Goal: Ask a question: Seek information or help from site administrators or community

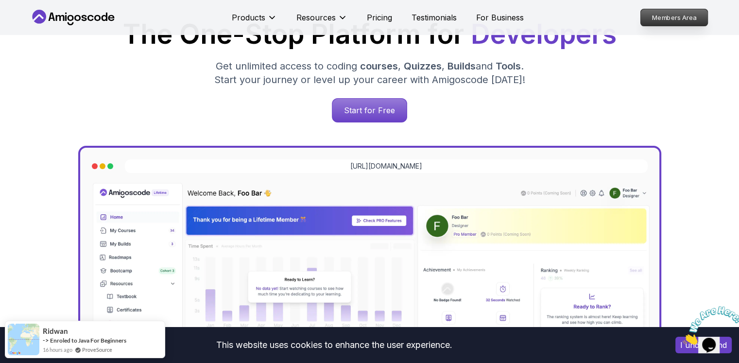
scroll to position [124, 0]
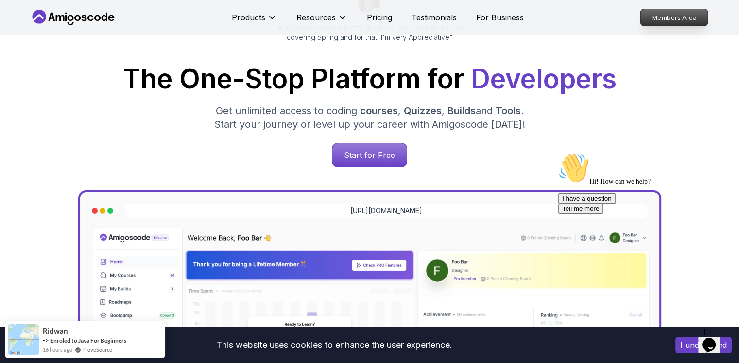
click at [666, 11] on p "Members Area" at bounding box center [673, 17] width 67 height 17
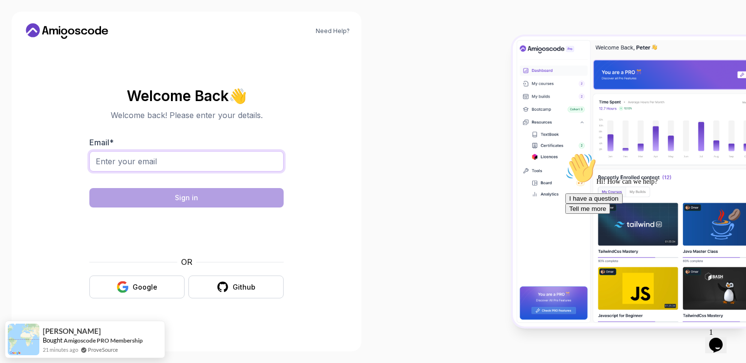
click at [272, 160] on input "Email *" at bounding box center [186, 161] width 194 height 20
type input "aboutaj.amine2001@gmail.com"
click at [179, 202] on body "Need Help? Welcome Back 👋 Welcome back! Please enter your details. Email * abou…" at bounding box center [373, 181] width 746 height 363
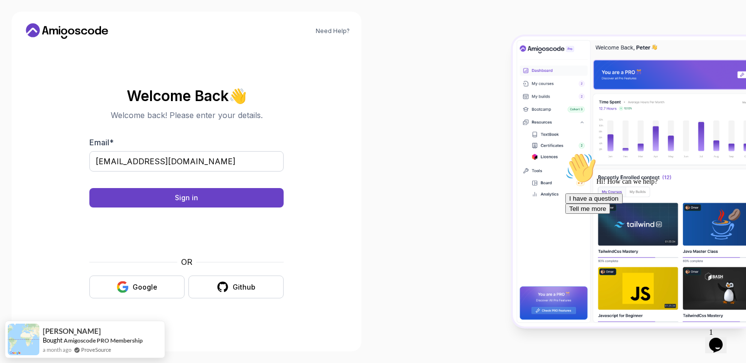
click at [520, 102] on body "Need Help? Welcome Back 👋 Welcome back! Please enter your details. Email * abou…" at bounding box center [373, 181] width 746 height 363
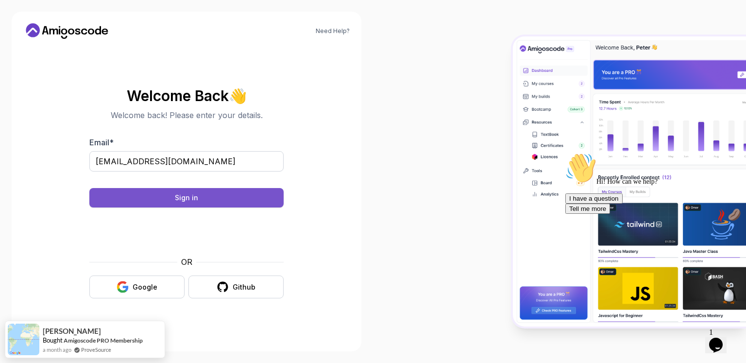
click at [211, 196] on button "Sign in" at bounding box center [186, 197] width 194 height 19
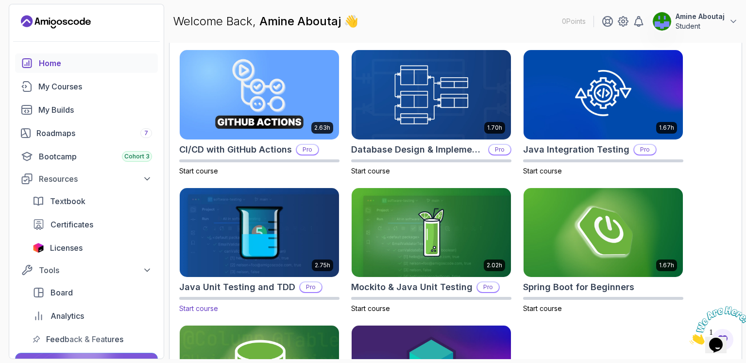
scroll to position [284, 0]
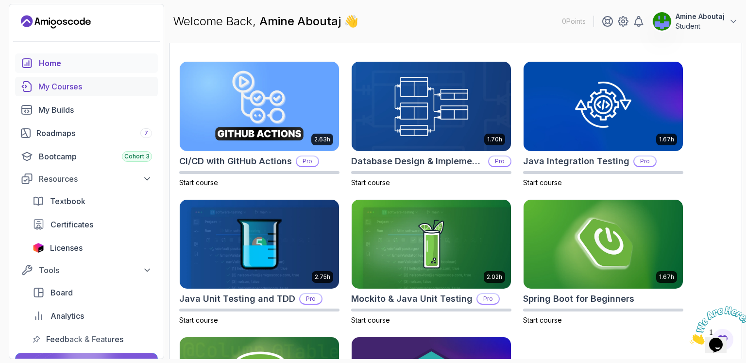
click at [101, 89] on div "My Courses" at bounding box center [95, 87] width 114 height 12
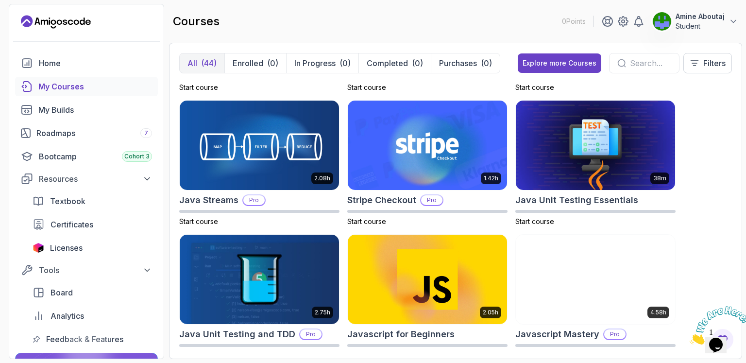
scroll to position [912, 0]
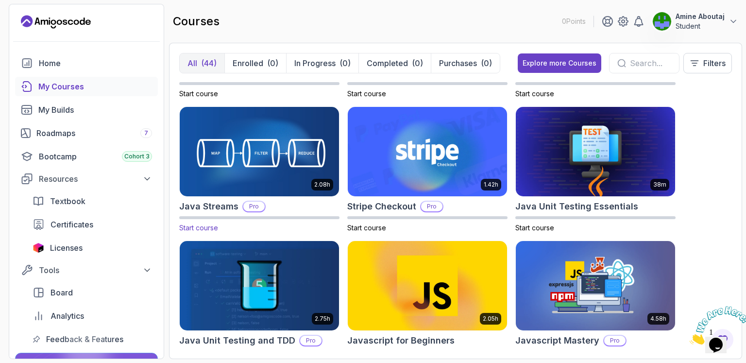
click at [275, 150] on img at bounding box center [259, 152] width 167 height 94
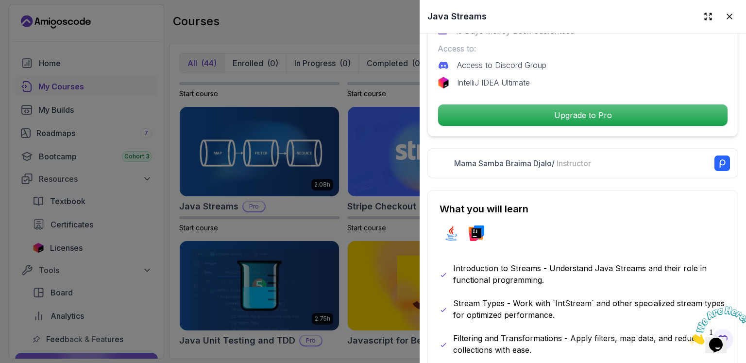
scroll to position [286, 0]
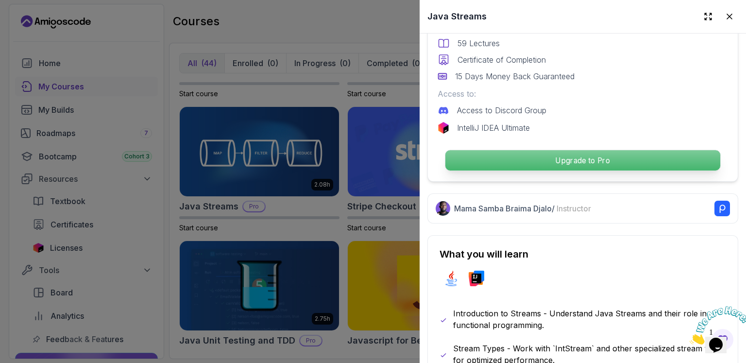
click at [514, 157] on p "Upgrade to Pro" at bounding box center [583, 160] width 275 height 20
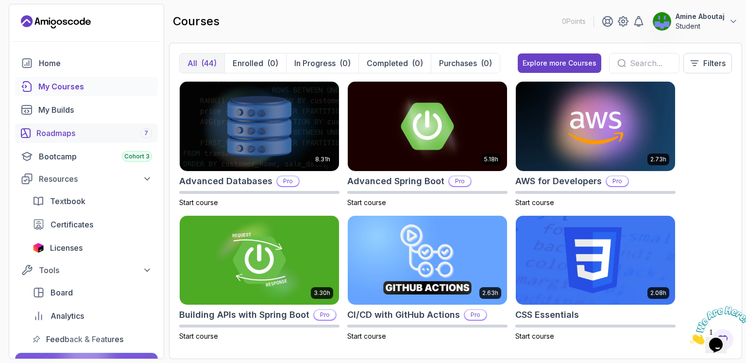
click at [128, 135] on div "Roadmaps 7" at bounding box center [94, 133] width 116 height 12
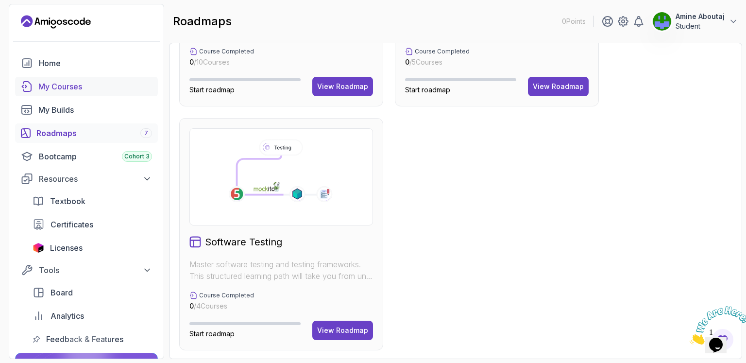
click at [77, 89] on div "My Courses" at bounding box center [95, 87] width 114 height 12
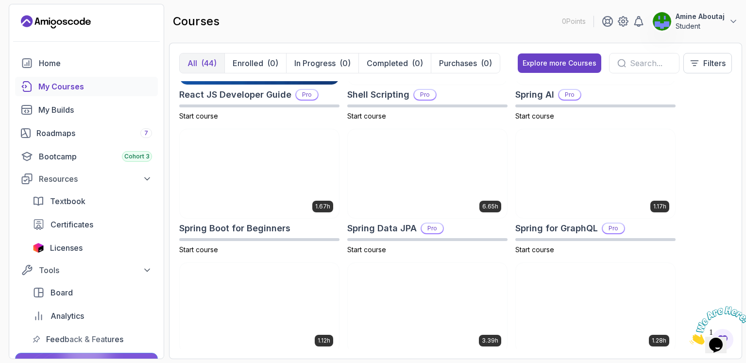
scroll to position [1560, 0]
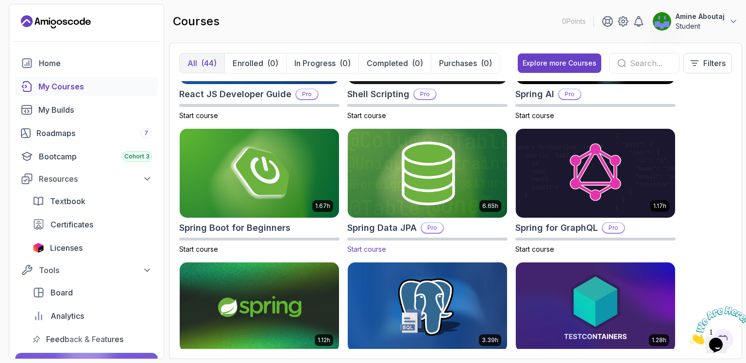
click at [398, 191] on img at bounding box center [427, 173] width 167 height 94
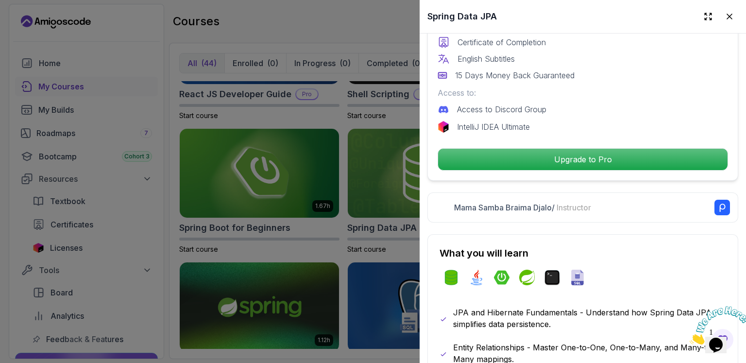
scroll to position [315, 0]
click at [727, 15] on icon at bounding box center [729, 16] width 5 height 5
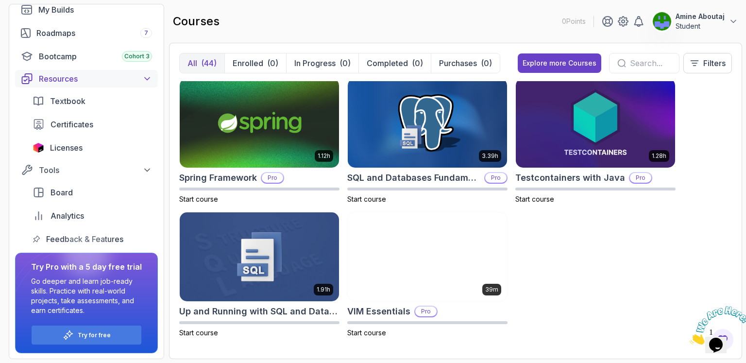
scroll to position [0, 0]
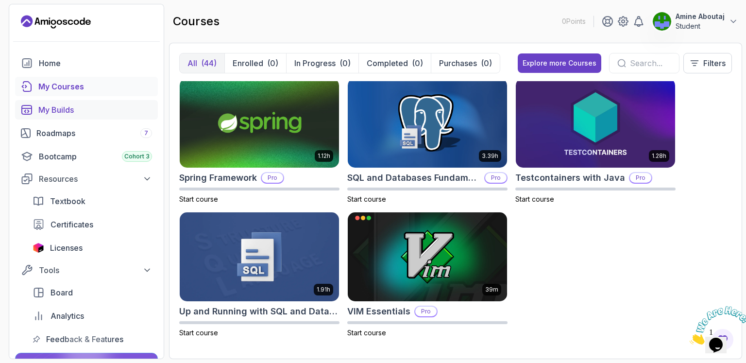
click at [79, 113] on div "My Builds" at bounding box center [95, 110] width 114 height 12
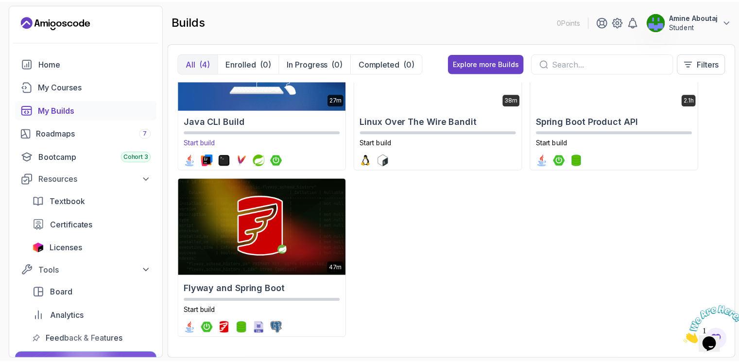
scroll to position [70, 0]
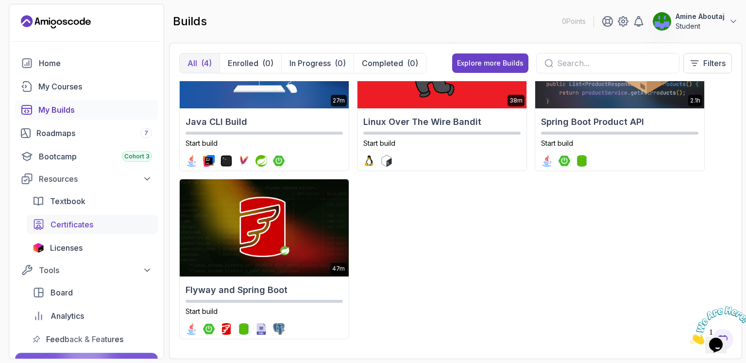
click at [73, 223] on span "Certificates" at bounding box center [72, 225] width 43 height 12
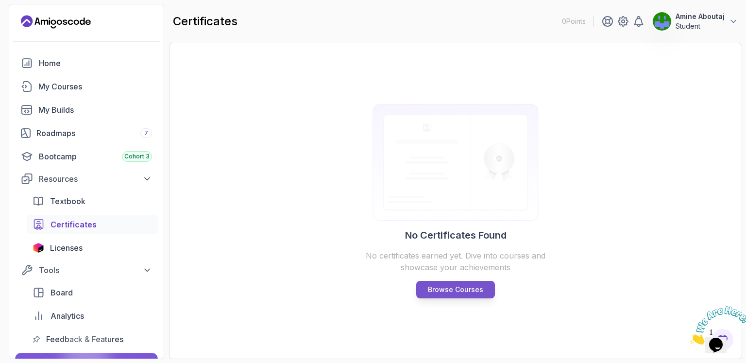
click at [451, 288] on p "Browse Courses" at bounding box center [455, 290] width 55 height 10
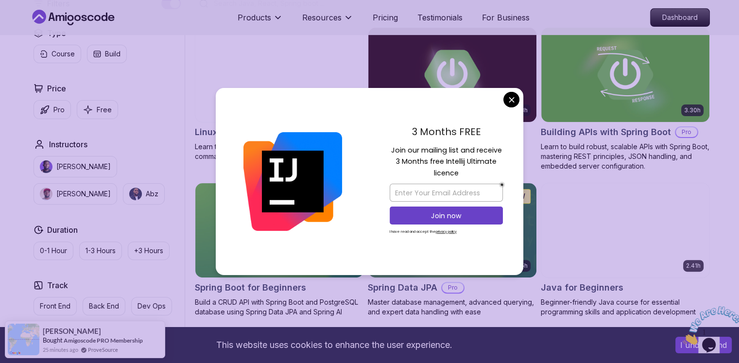
scroll to position [284, 0]
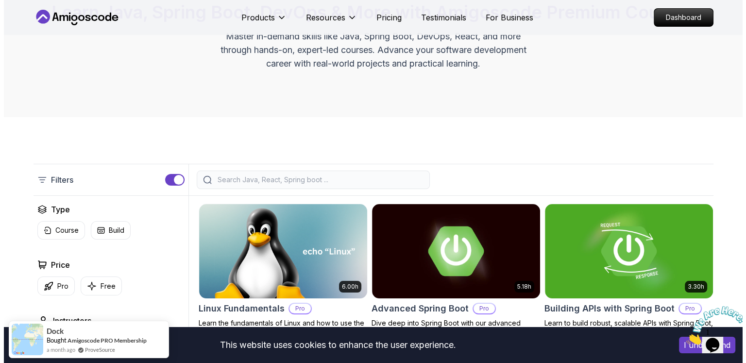
scroll to position [0, 0]
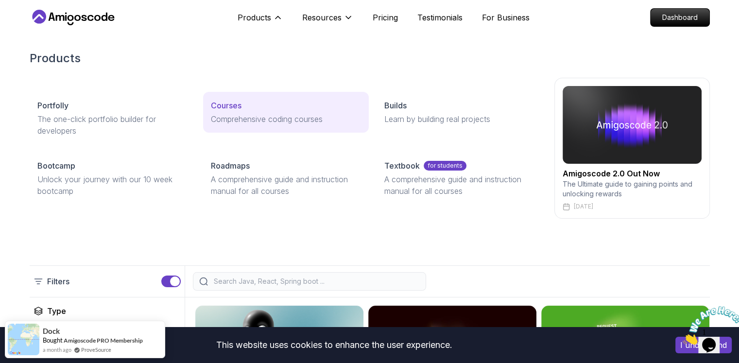
click at [234, 108] on p "Courses" at bounding box center [226, 106] width 31 height 12
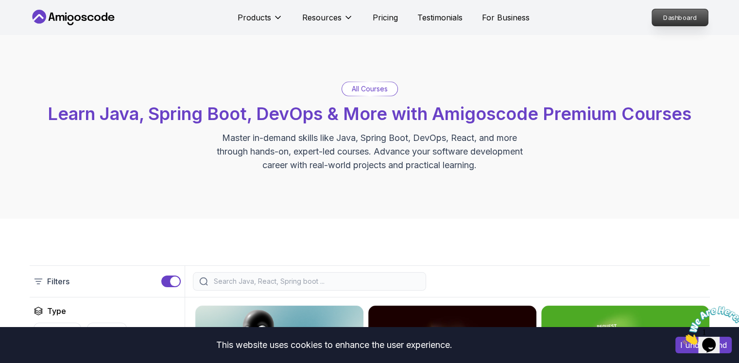
click at [668, 16] on p "Dashboard" at bounding box center [680, 17] width 56 height 17
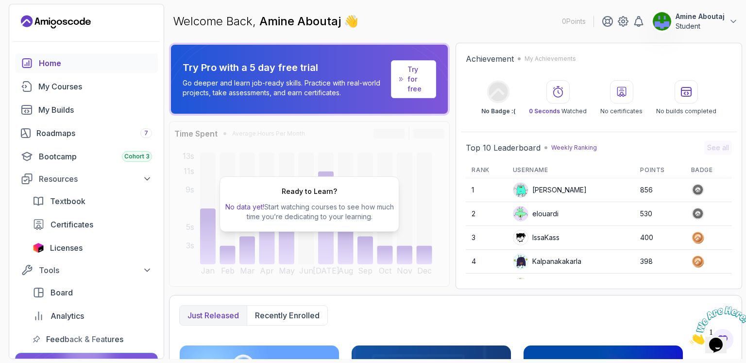
click at [704, 25] on p "Student" at bounding box center [700, 26] width 49 height 10
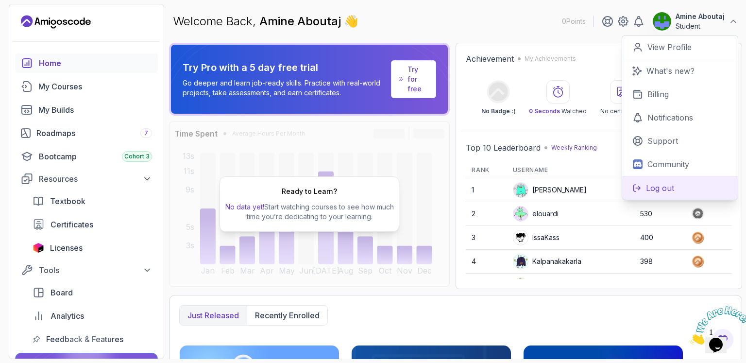
click at [676, 190] on button "Log out" at bounding box center [680, 188] width 116 height 24
click at [657, 182] on p "Log out" at bounding box center [660, 188] width 28 height 12
click at [657, 191] on p "Log out" at bounding box center [660, 188] width 28 height 12
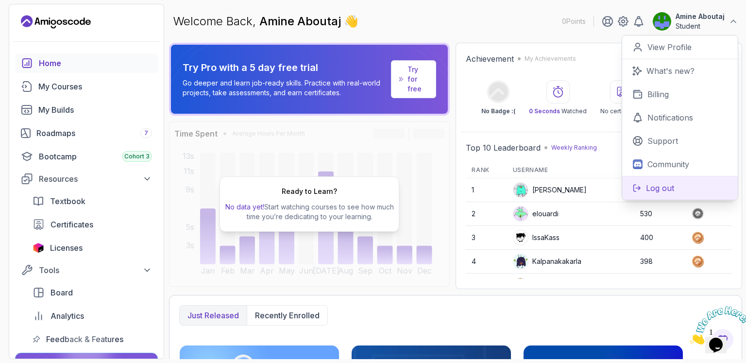
click at [668, 189] on p "Log out" at bounding box center [660, 188] width 28 height 12
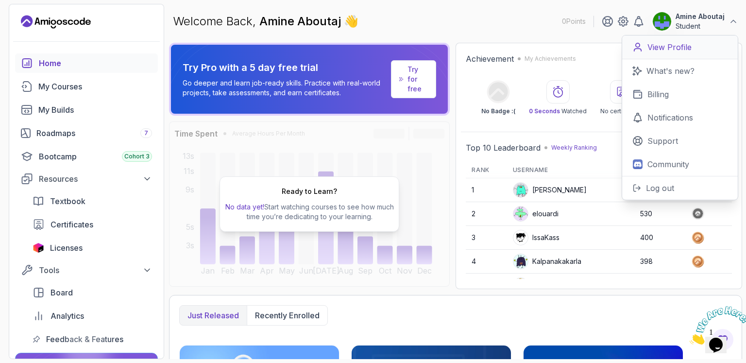
click at [659, 42] on p "View Profile" at bounding box center [670, 47] width 44 height 12
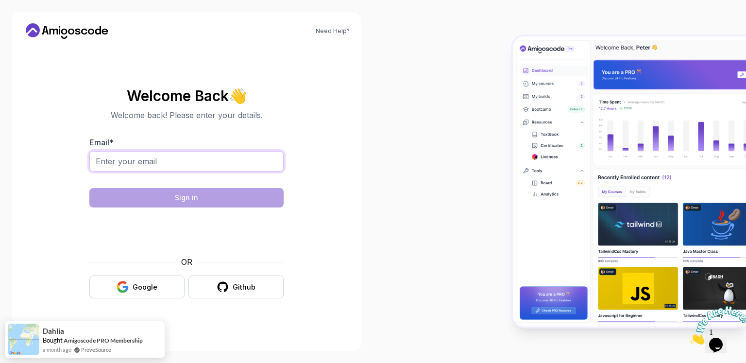
click at [231, 159] on input "Email *" at bounding box center [186, 161] width 194 height 20
paste input "aboutaj.a.fst@uhp.ac.ma"
type input "aboutaj.a.fst@uhp.ac.ma"
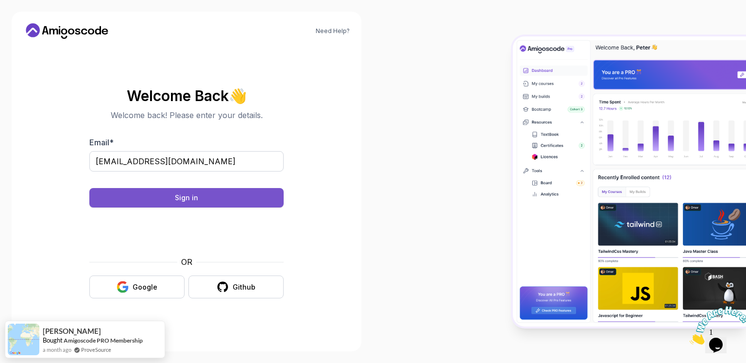
click at [197, 203] on button "Sign in" at bounding box center [186, 197] width 194 height 19
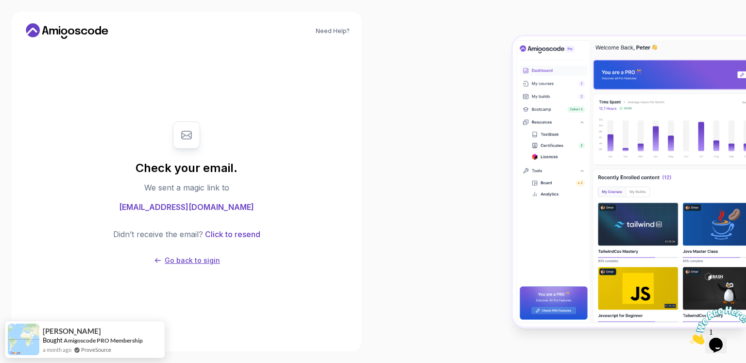
click at [191, 259] on p "Go back to sigin" at bounding box center [192, 261] width 55 height 10
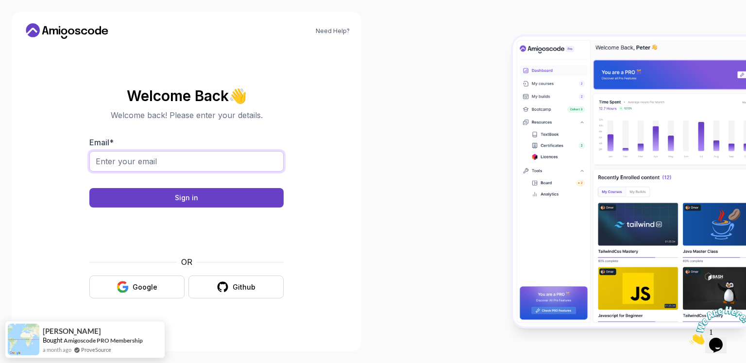
click at [147, 167] on input "Email *" at bounding box center [186, 161] width 194 height 20
type input "aboutaj.amine2001@gmail.com"
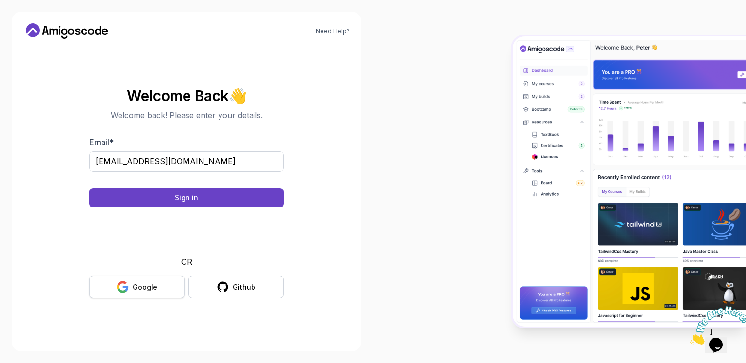
click at [129, 284] on icon "button" at bounding box center [123, 287] width 12 height 12
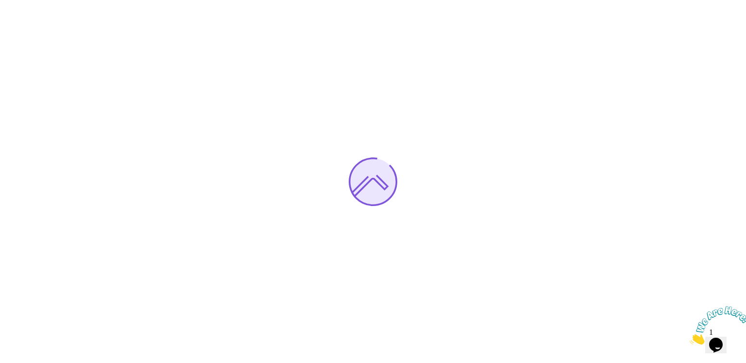
click at [690, 338] on icon "Close" at bounding box center [690, 342] width 0 height 8
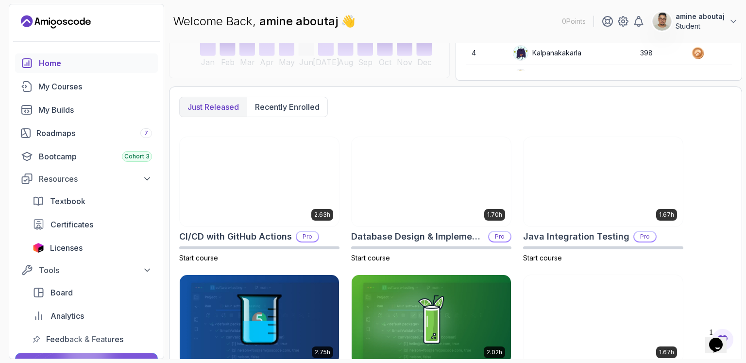
scroll to position [209, 0]
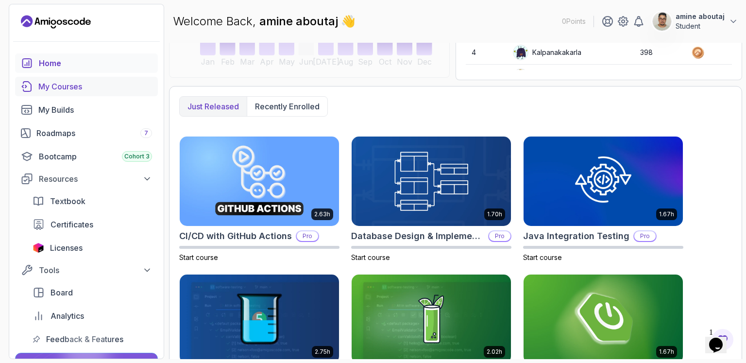
click at [76, 88] on div "My Courses" at bounding box center [95, 87] width 114 height 12
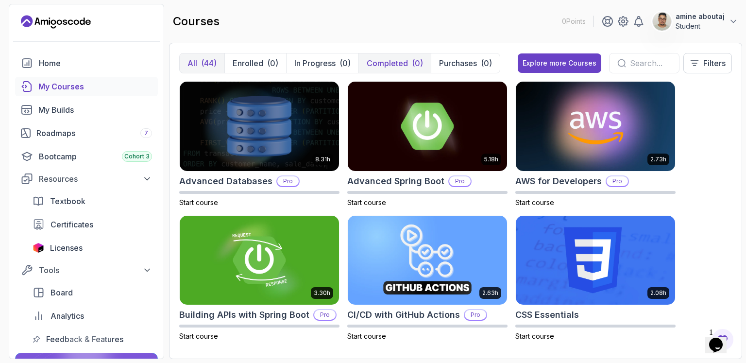
click at [389, 60] on p "Completed" at bounding box center [387, 63] width 41 height 12
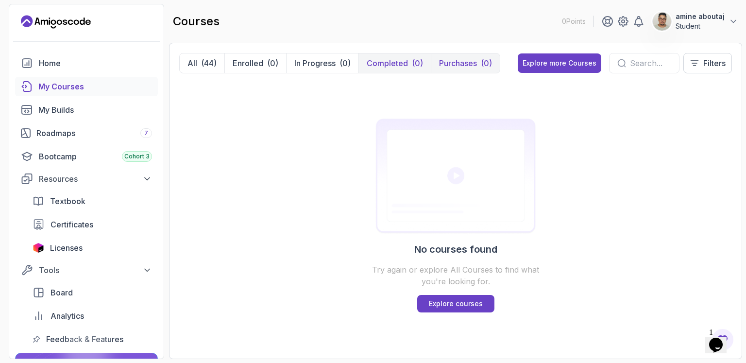
click at [456, 66] on p "Purchases" at bounding box center [458, 63] width 38 height 12
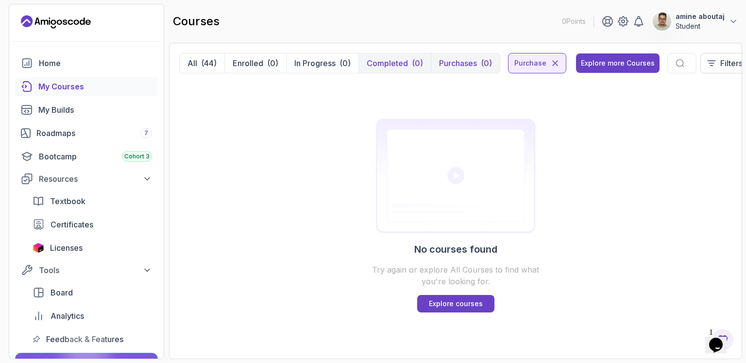
click at [696, 17] on p "amine aboutaj" at bounding box center [700, 17] width 49 height 10
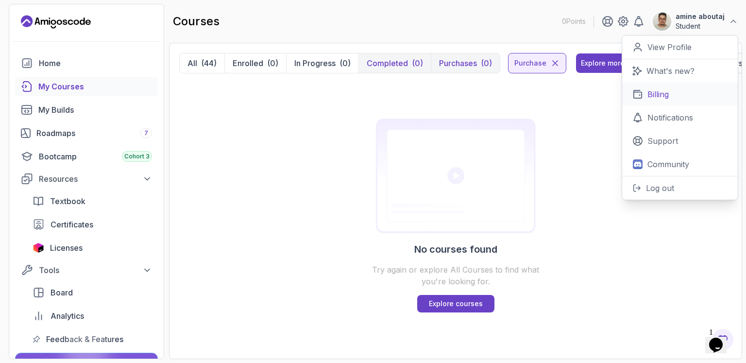
click at [674, 100] on link "Billing" at bounding box center [680, 94] width 116 height 23
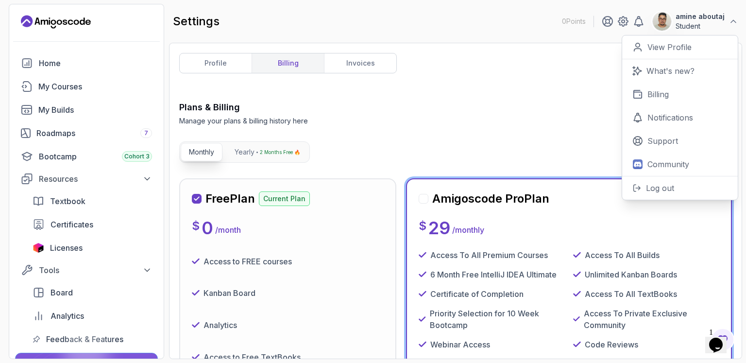
click at [452, 112] on div "Plans & Billing Manage your plans & billing history here Need Help?" at bounding box center [455, 113] width 553 height 25
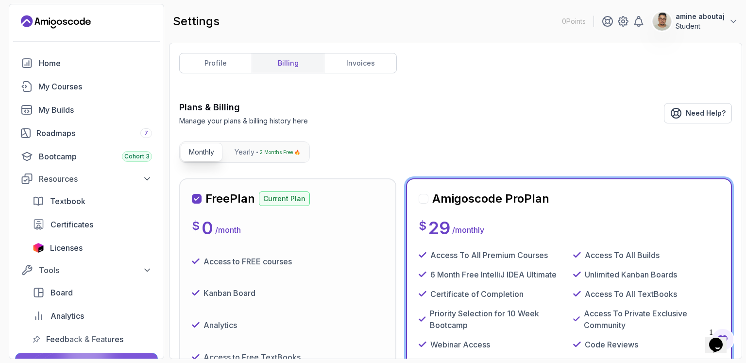
click at [710, 16] on p "amine aboutaj" at bounding box center [700, 17] width 49 height 10
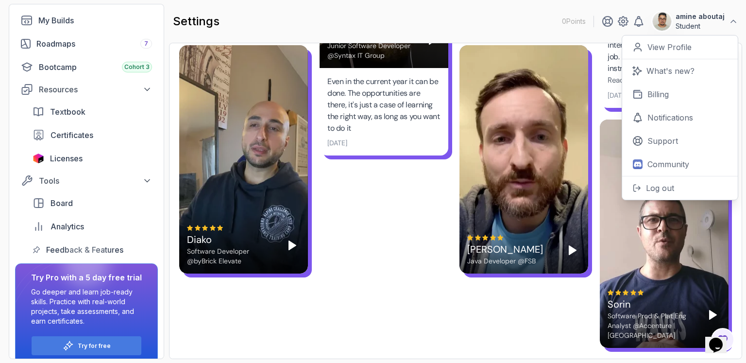
scroll to position [100, 0]
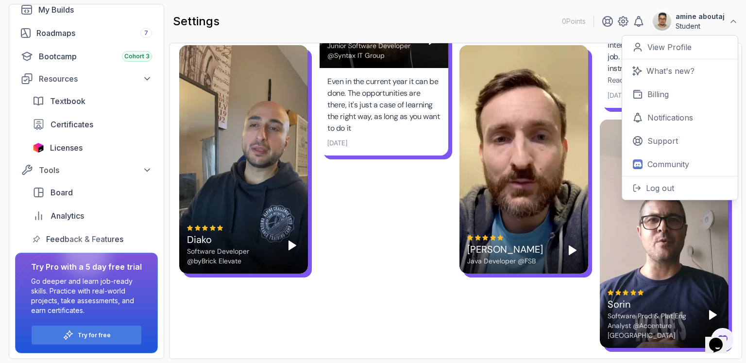
click at [720, 337] on icon "Opens Chat This icon Opens the chat window." at bounding box center [716, 345] width 16 height 16
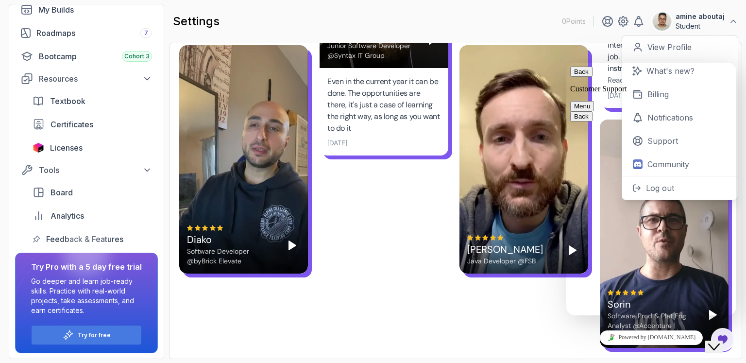
click at [567, 63] on div "Rate this chat Insert emoji" at bounding box center [567, 63] width 0 height 0
click at [567, 63] on textarea at bounding box center [567, 63] width 0 height 0
paste textarea "I can’t access the courses I paid for. Why?”"
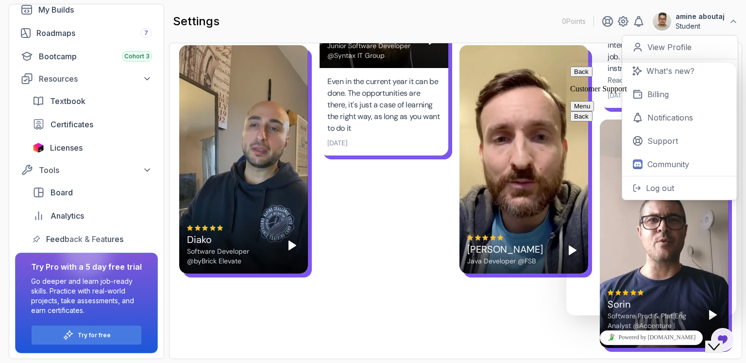
type textarea "I can’t access the courses I paid for. Why?”"
click at [594, 101] on button "Menu" at bounding box center [582, 106] width 24 height 10
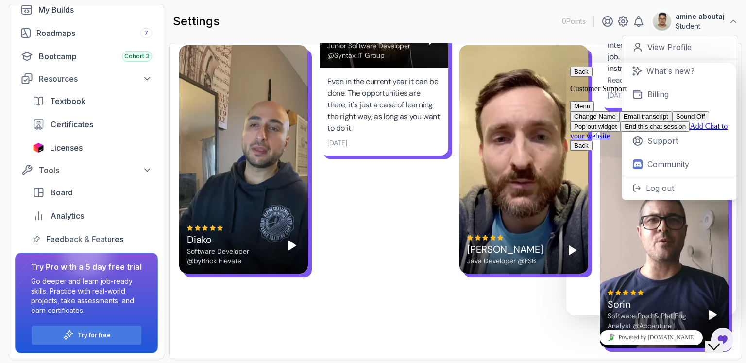
click at [672, 114] on button "Email transcript" at bounding box center [646, 116] width 52 height 10
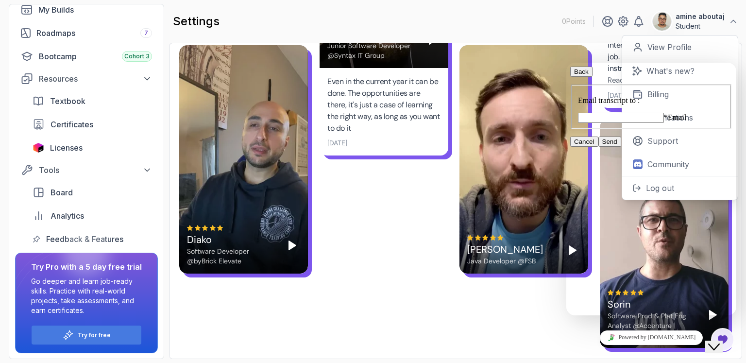
click at [664, 123] on input "* Email" at bounding box center [621, 118] width 86 height 10
click at [666, 97] on div "Email transcript to : * Email This field is required Cancel Send" at bounding box center [651, 120] width 162 height 70
click at [574, 75] on icon "button" at bounding box center [574, 71] width 0 height 7
click at [594, 101] on button "Menu" at bounding box center [582, 106] width 24 height 10
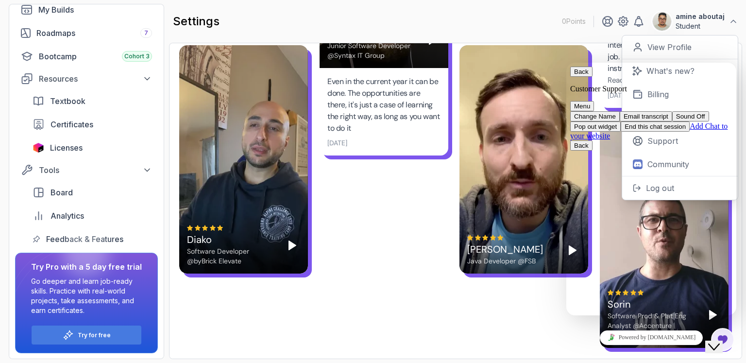
click at [691, 140] on link "Add Chat to your website" at bounding box center [648, 131] width 157 height 18
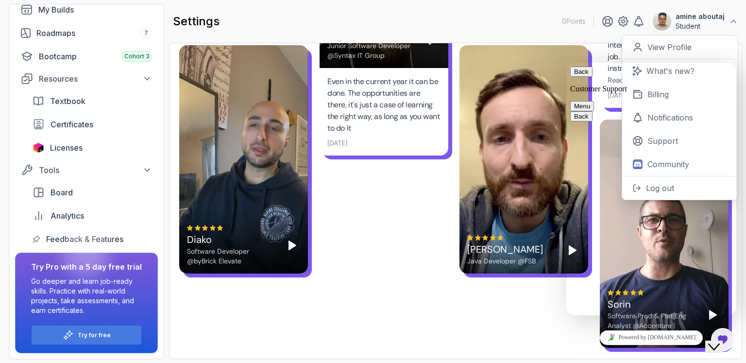
scroll to position [94, 0]
type input "Amine Aboutaj"
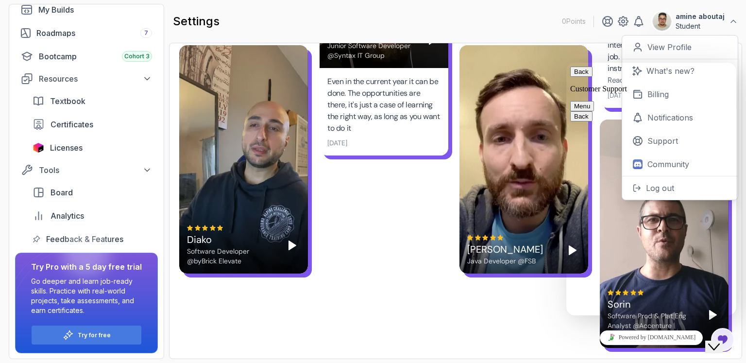
type input "aboutaj.amine2001@gmail.com"
type input "212606625085"
paste input "I can’t access the courses I paid for. Why?”"
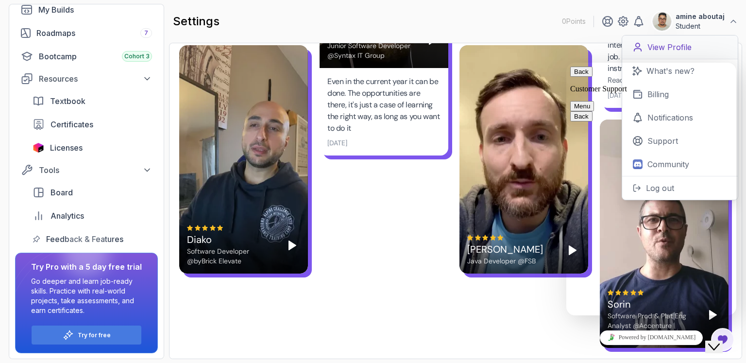
scroll to position [0, 28]
type input "I can’t access the courses I paid for. Why?”"
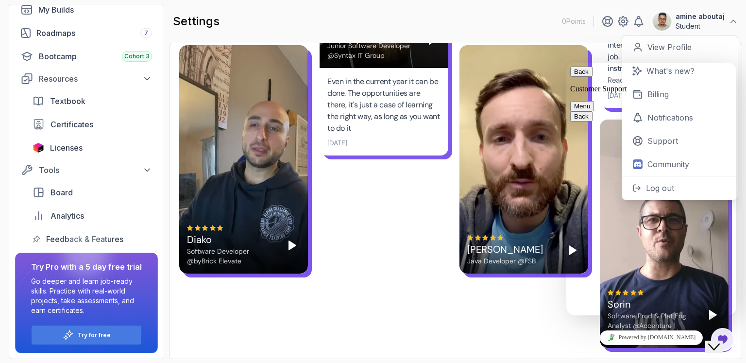
paste textarea "I already bought the Spring Data JPA and Microservices courses, but I can’t wat…"
type textarea "I already bought the Spring Data JPA and Microservices courses, but I can’t wat…"
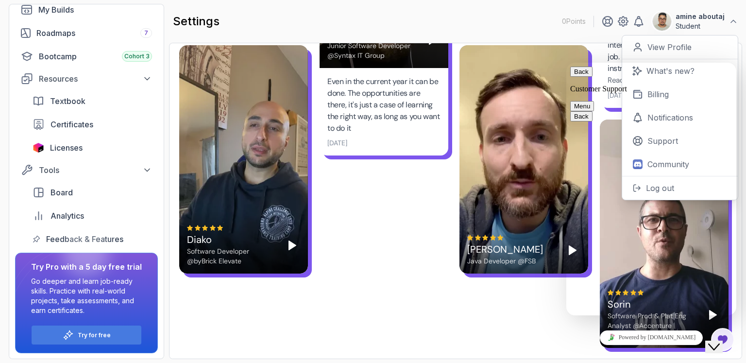
drag, startPoint x: 686, startPoint y: 251, endPoint x: 608, endPoint y: 251, distance: 77.7
click at [52, 131] on link "Certificates" at bounding box center [92, 124] width 131 height 19
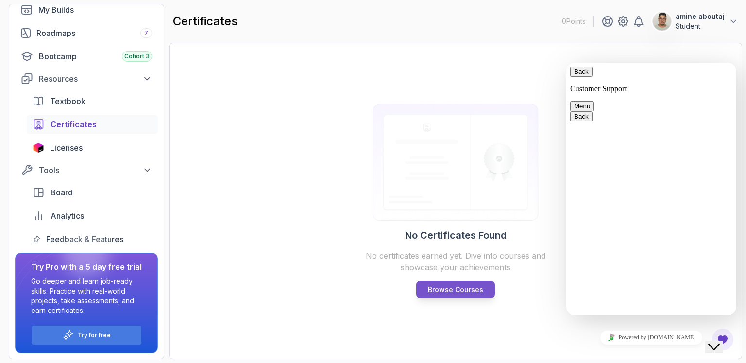
click at [444, 297] on link "Browse Courses" at bounding box center [455, 289] width 79 height 17
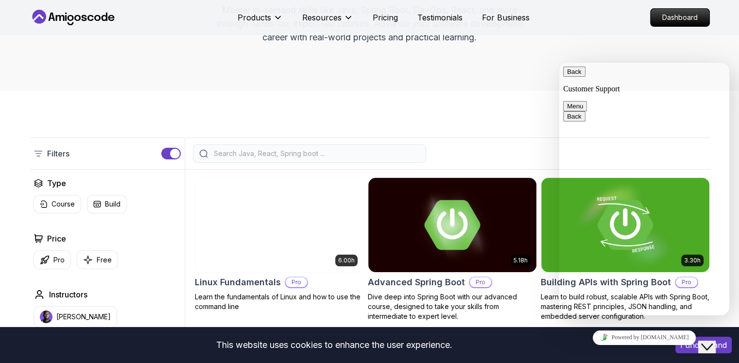
scroll to position [146, 0]
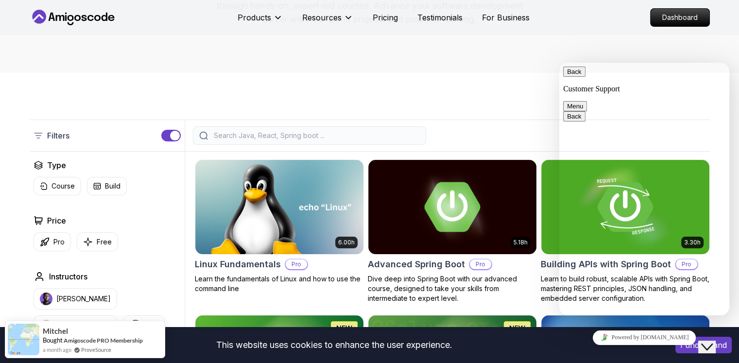
click at [705, 341] on div "Close Chat This icon closes the chat window." at bounding box center [707, 347] width 12 height 12
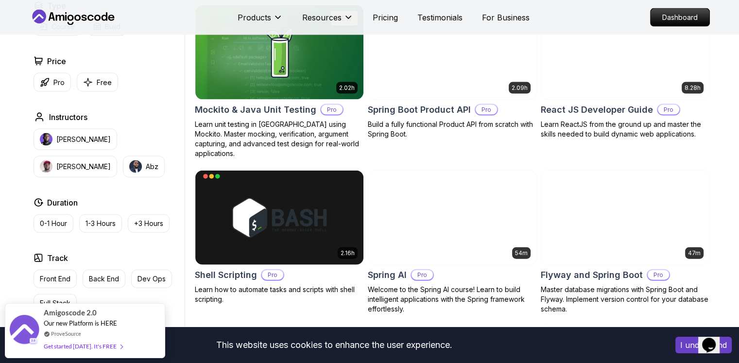
scroll to position [2138, 0]
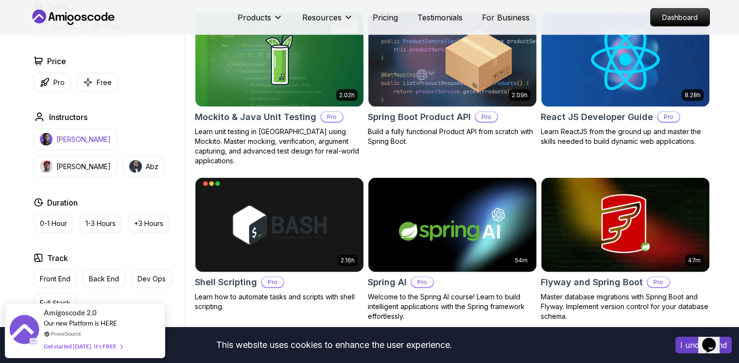
click at [68, 144] on button "Nelson Djalo" at bounding box center [76, 139] width 84 height 21
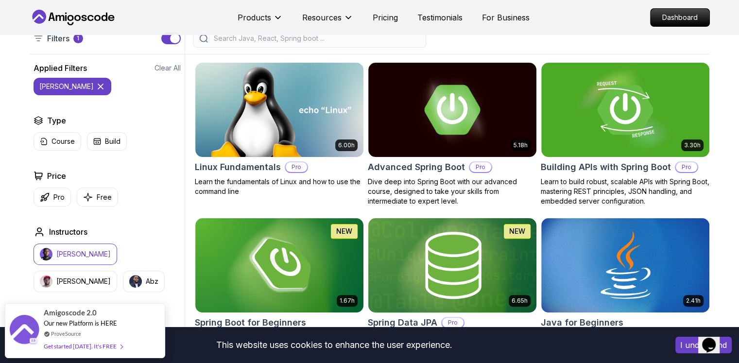
scroll to position [340, 0]
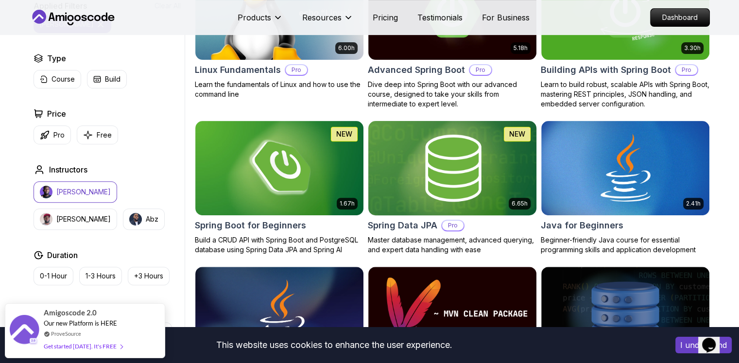
click at [429, 177] on img at bounding box center [452, 168] width 176 height 99
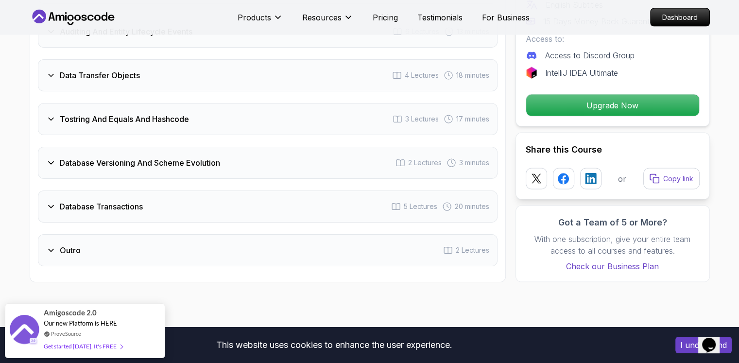
scroll to position [1992, 0]
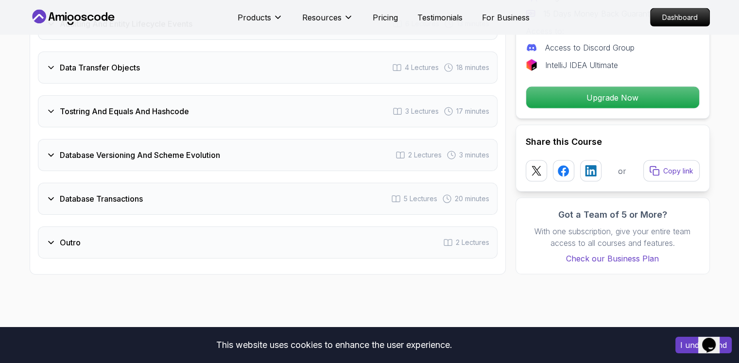
click at [56, 193] on div "Database Transactions" at bounding box center [94, 199] width 97 height 12
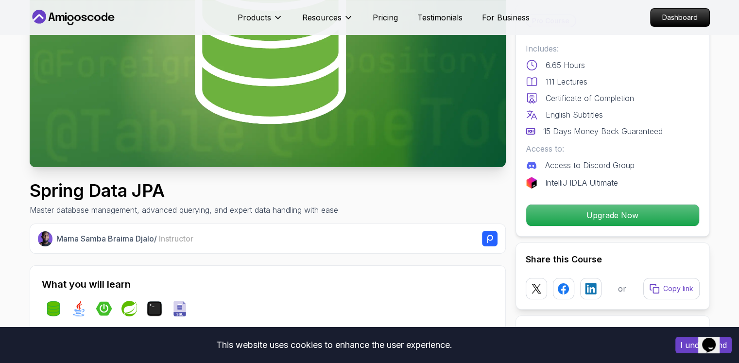
scroll to position [194, 0]
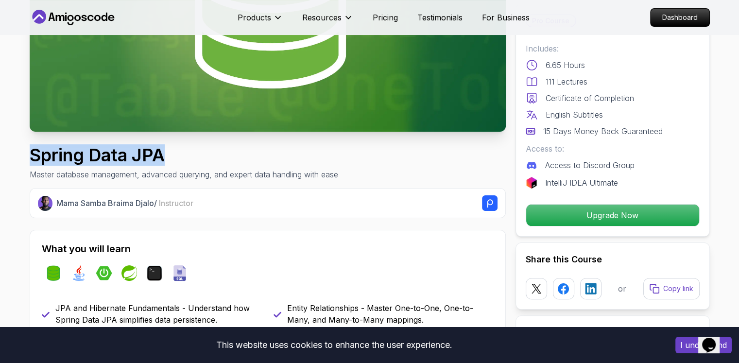
drag, startPoint x: 201, startPoint y: 152, endPoint x: 30, endPoint y: 146, distance: 171.1
click at [30, 146] on h1 "Spring Data JPA" at bounding box center [184, 154] width 309 height 19
copy h1 "Spring Data JPA"
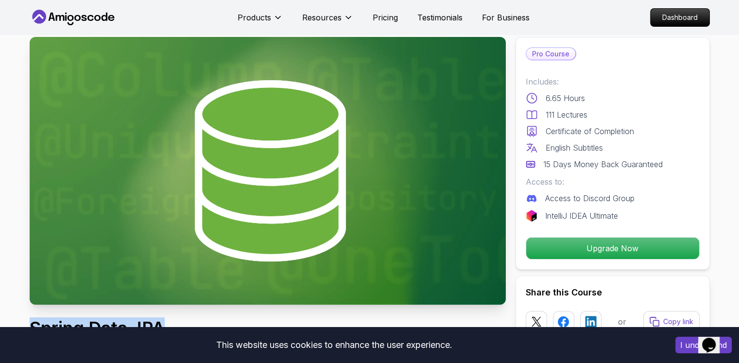
scroll to position [0, 0]
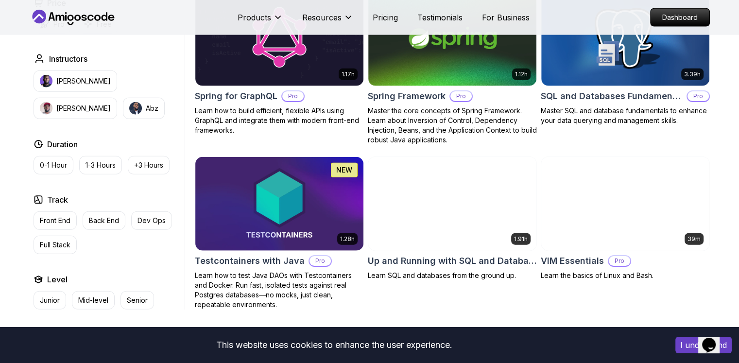
scroll to position [2332, 0]
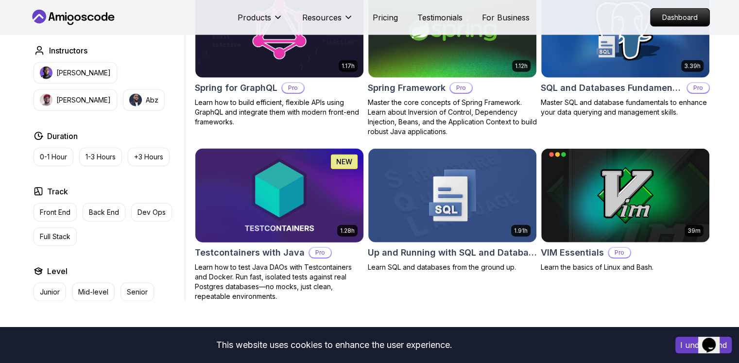
click at [306, 202] on img at bounding box center [279, 195] width 176 height 99
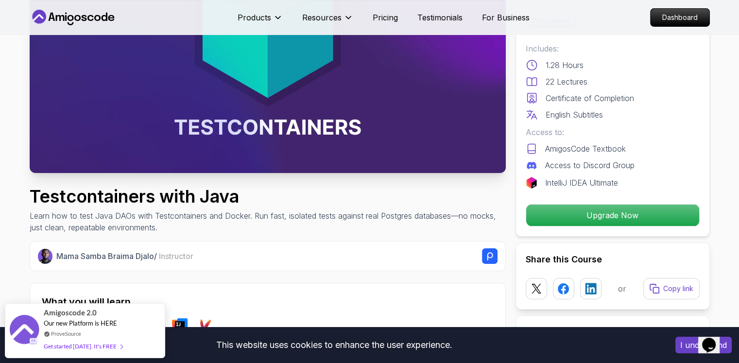
scroll to position [194, 0]
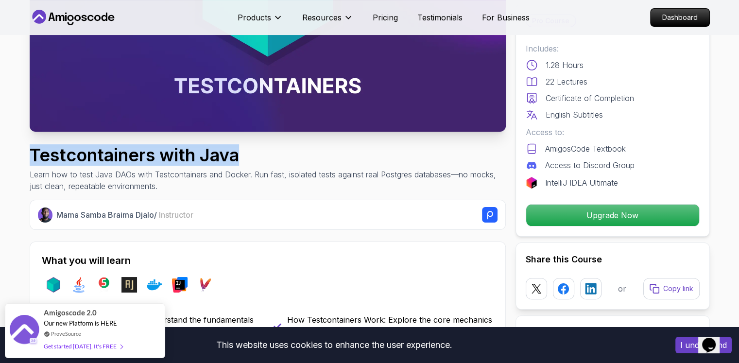
drag, startPoint x: 275, startPoint y: 157, endPoint x: 34, endPoint y: 148, distance: 241.6
click at [34, 148] on h1 "Testcontainers with Java" at bounding box center [268, 154] width 476 height 19
copy h1 "Testcontainers with Java"
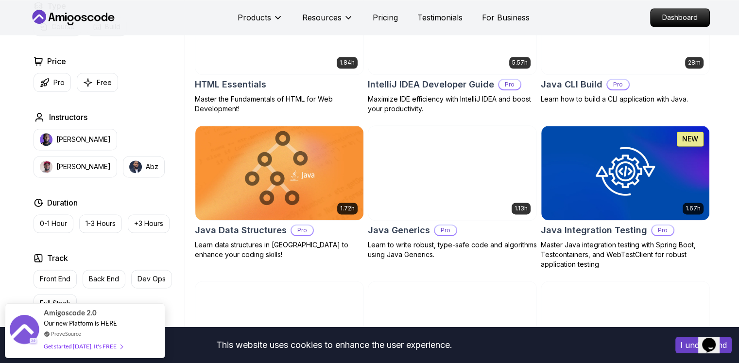
scroll to position [1411, 0]
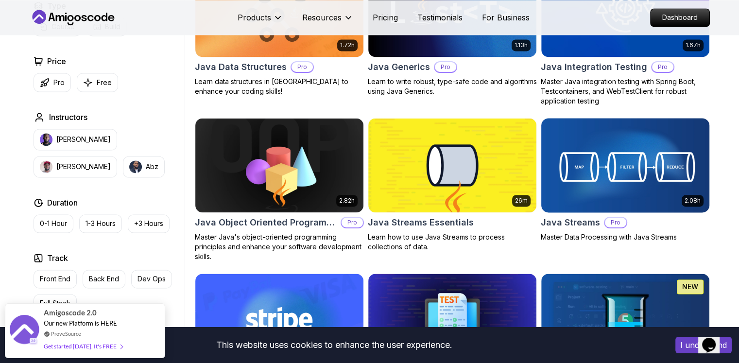
click at [556, 198] on img at bounding box center [625, 165] width 176 height 99
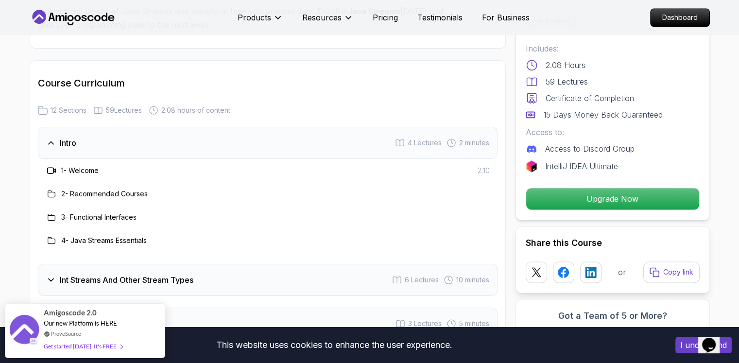
scroll to position [1263, 0]
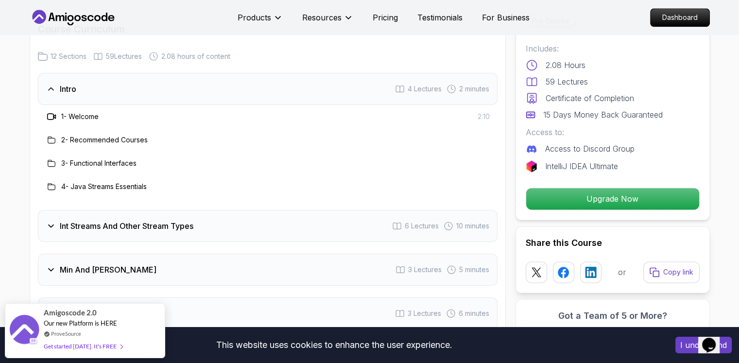
click at [52, 88] on icon at bounding box center [51, 89] width 5 height 2
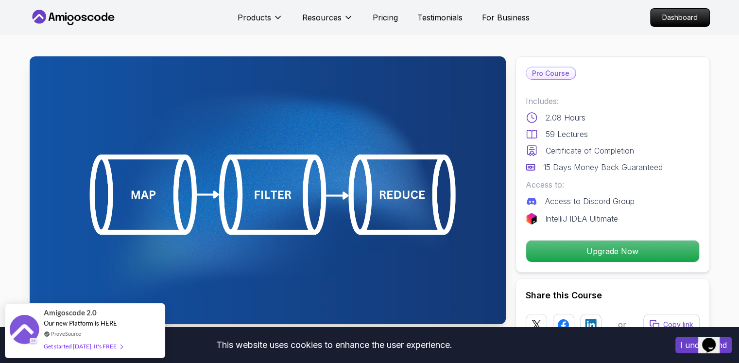
scroll to position [0, 0]
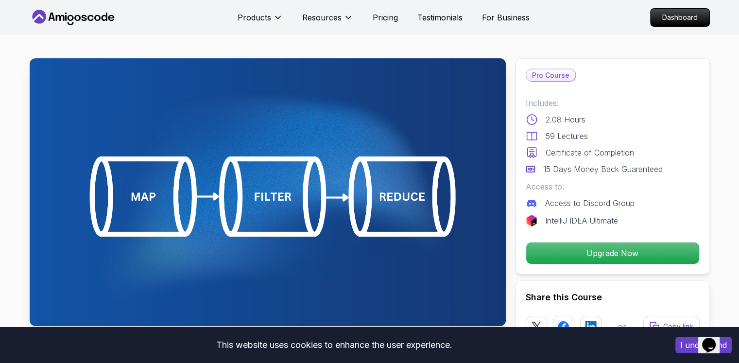
click at [341, 156] on img at bounding box center [268, 192] width 476 height 268
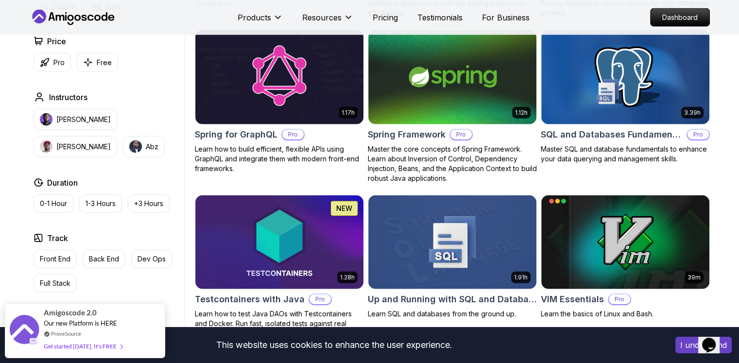
scroll to position [2334, 0]
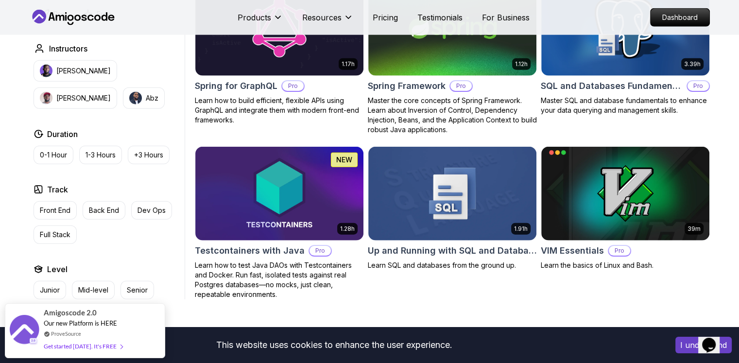
click at [332, 165] on img at bounding box center [279, 194] width 168 height 94
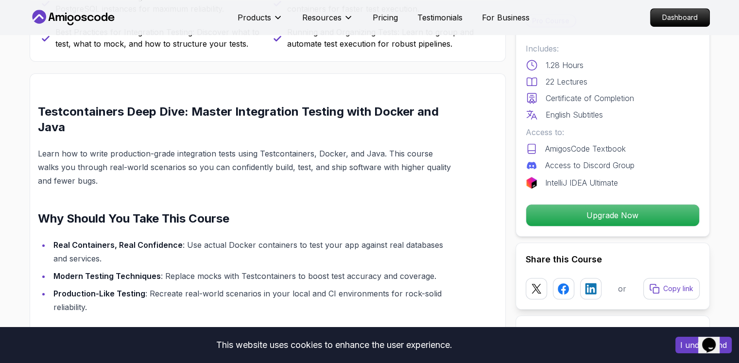
scroll to position [523, 0]
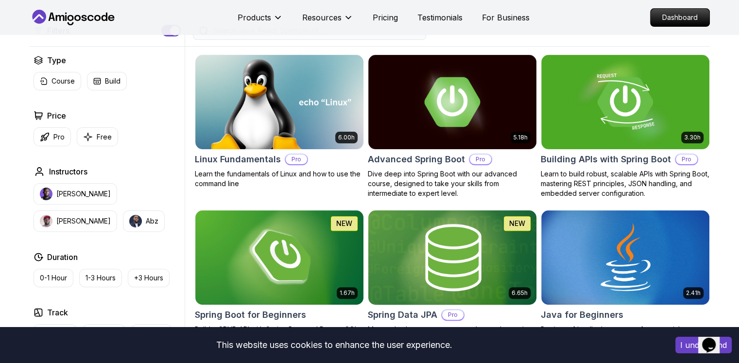
scroll to position [243, 0]
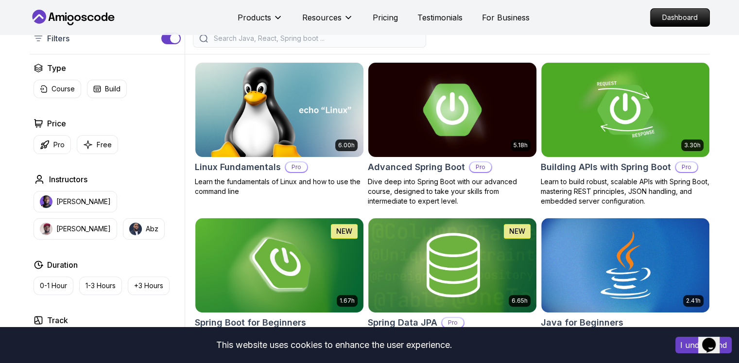
click at [442, 148] on img at bounding box center [452, 109] width 176 height 99
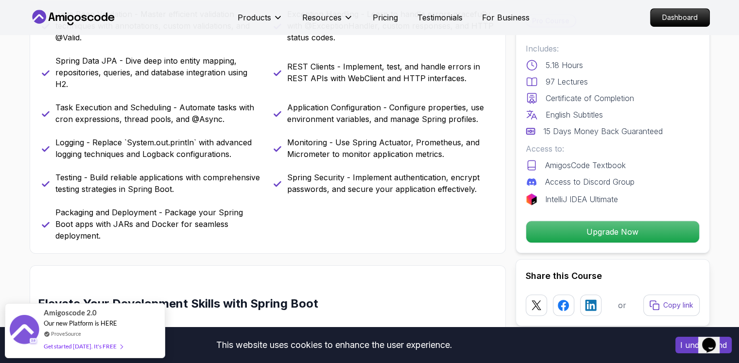
scroll to position [486, 0]
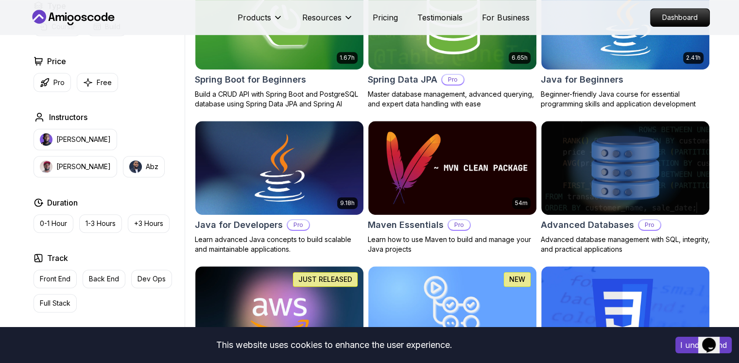
scroll to position [243, 0]
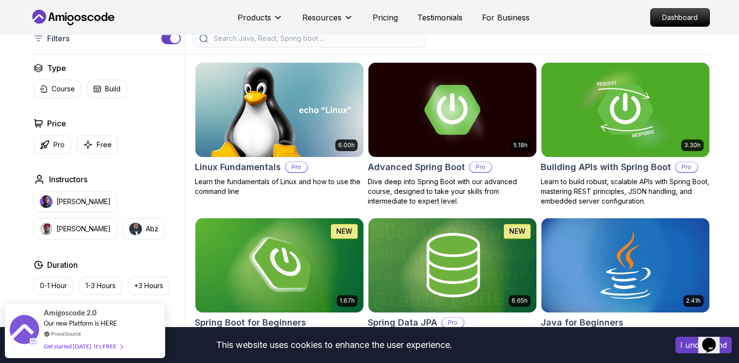
click at [440, 148] on img at bounding box center [452, 110] width 168 height 94
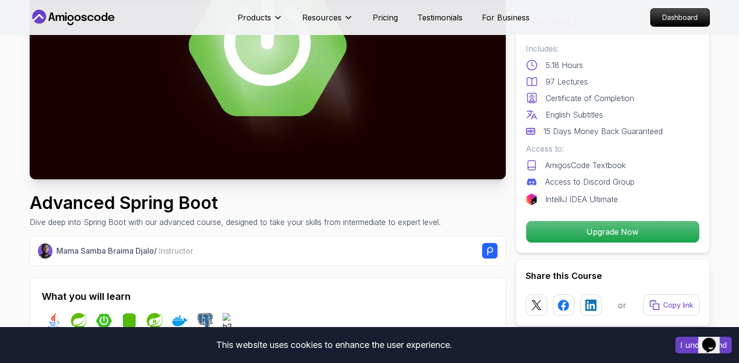
scroll to position [49, 0]
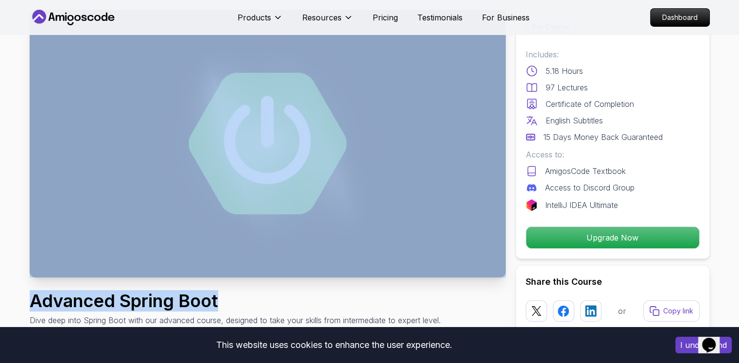
drag, startPoint x: 222, startPoint y: 300, endPoint x: 16, endPoint y: 282, distance: 207.3
click at [197, 303] on h1 "Advanced Spring Boot" at bounding box center [235, 300] width 411 height 19
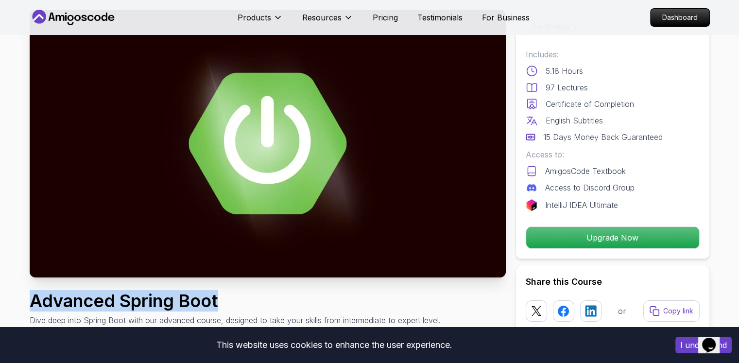
drag, startPoint x: 231, startPoint y: 303, endPoint x: 34, endPoint y: 291, distance: 198.1
click at [34, 291] on h1 "Advanced Spring Boot" at bounding box center [235, 300] width 411 height 19
copy h1 "Advanced Spring Boot"
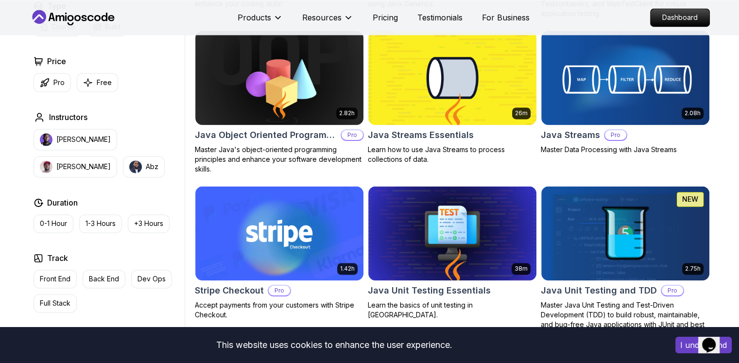
scroll to position [1506, 0]
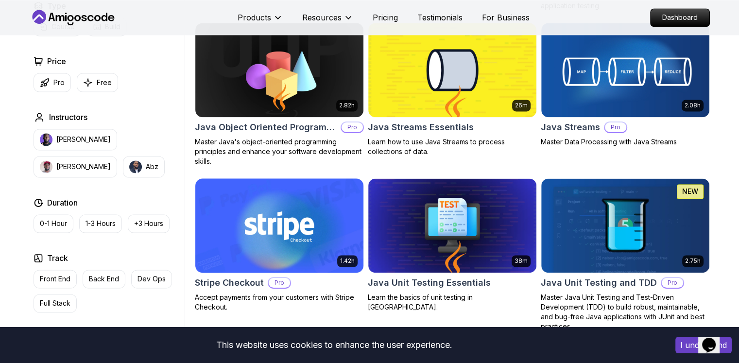
click at [244, 279] on h2 "Stripe Checkout" at bounding box center [229, 283] width 69 height 14
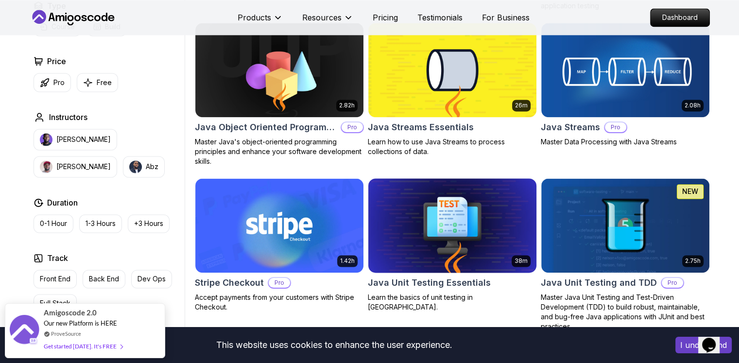
scroll to position [1360, 0]
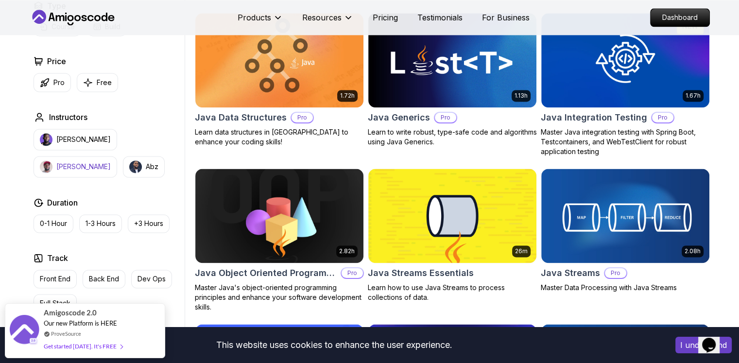
click at [117, 156] on button "Richard" at bounding box center [76, 166] width 84 height 21
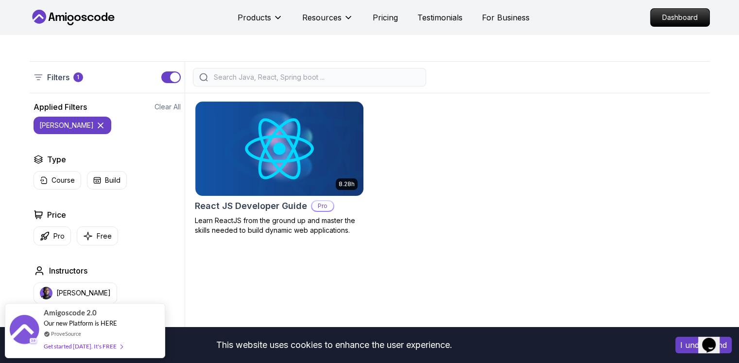
scroll to position [243, 0]
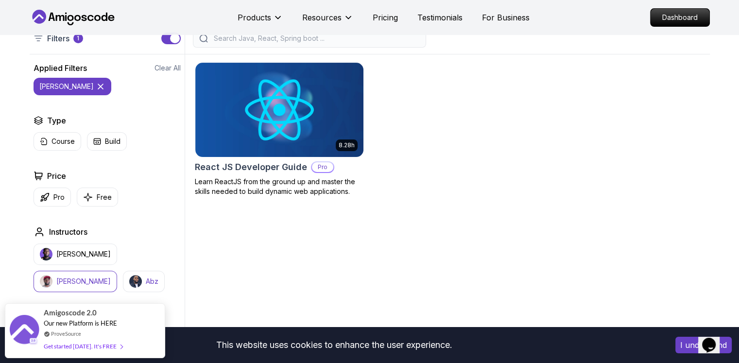
click at [123, 275] on button "Abz" at bounding box center [144, 281] width 42 height 21
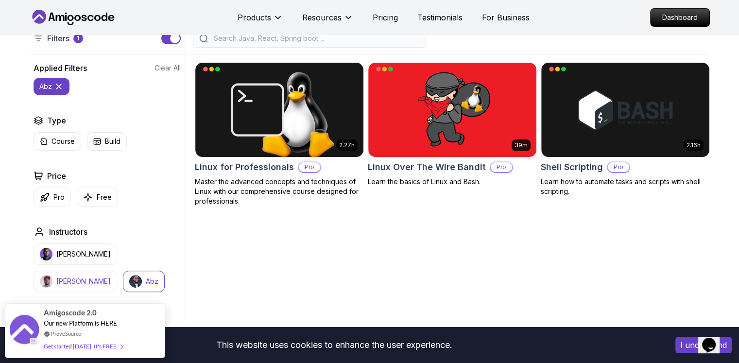
click at [111, 276] on p "Richard" at bounding box center [83, 281] width 54 height 10
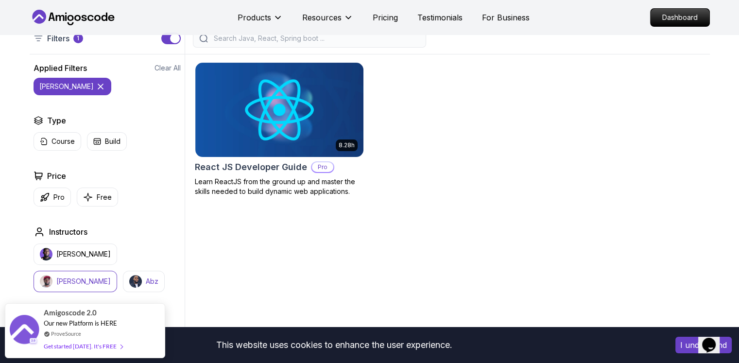
click at [129, 275] on img "button" at bounding box center [135, 281] width 13 height 13
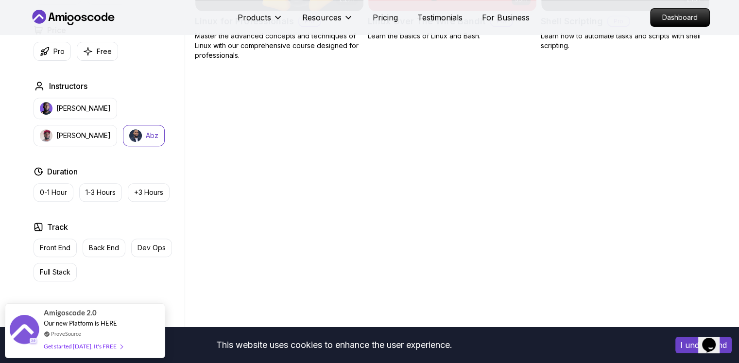
scroll to position [534, 0]
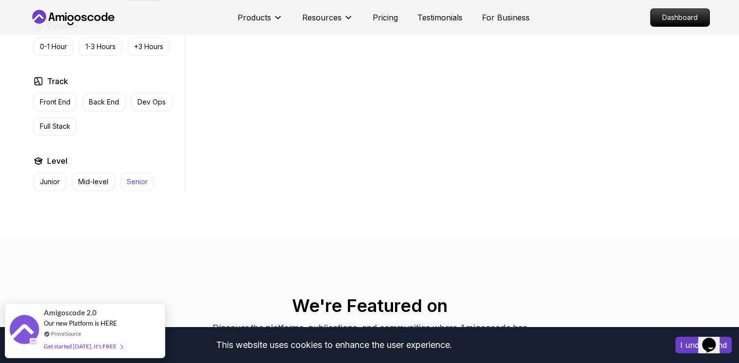
click at [142, 181] on p "Senior" at bounding box center [137, 182] width 21 height 10
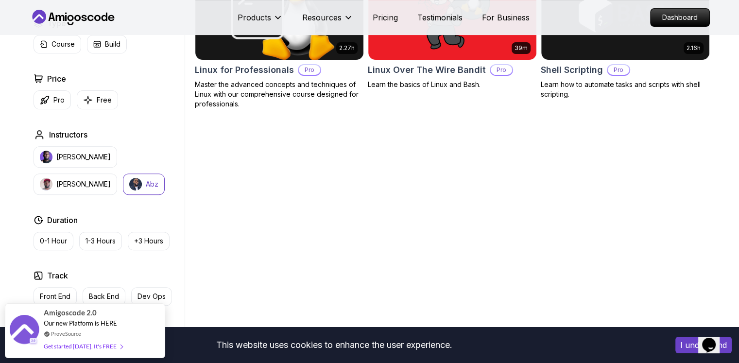
scroll to position [292, 0]
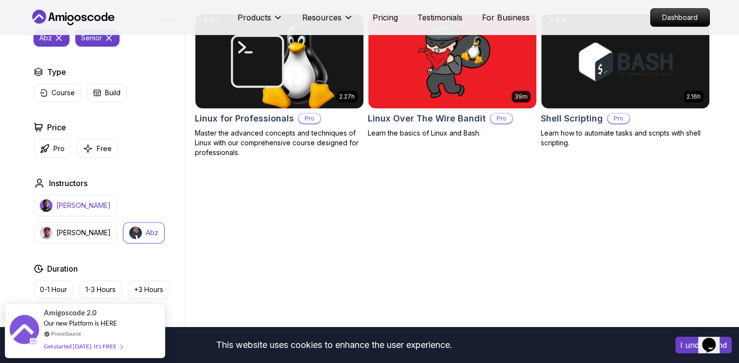
click at [77, 202] on p "Nelson Djalo" at bounding box center [83, 206] width 54 height 10
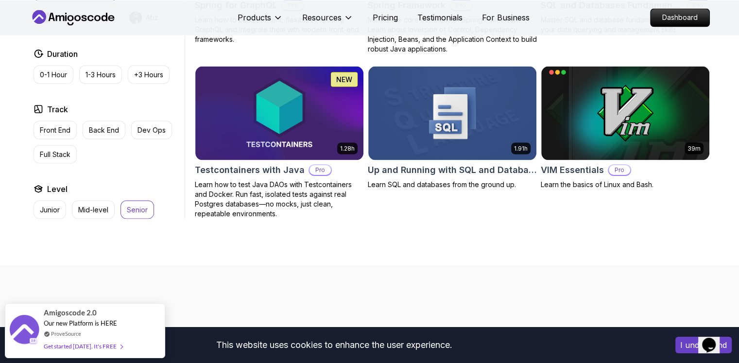
scroll to position [1846, 0]
